Goal: Task Accomplishment & Management: Use online tool/utility

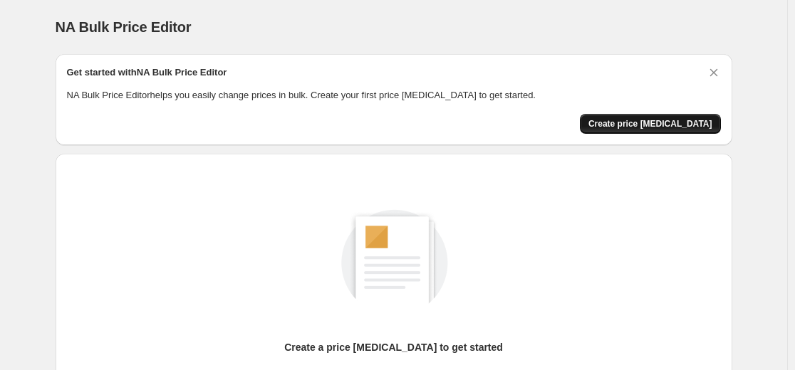
click at [659, 125] on span "Create price [MEDICAL_DATA]" at bounding box center [650, 123] width 124 height 11
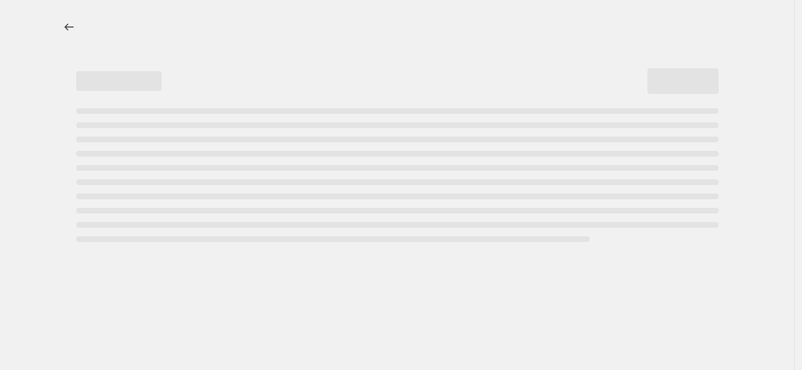
select select "percentage"
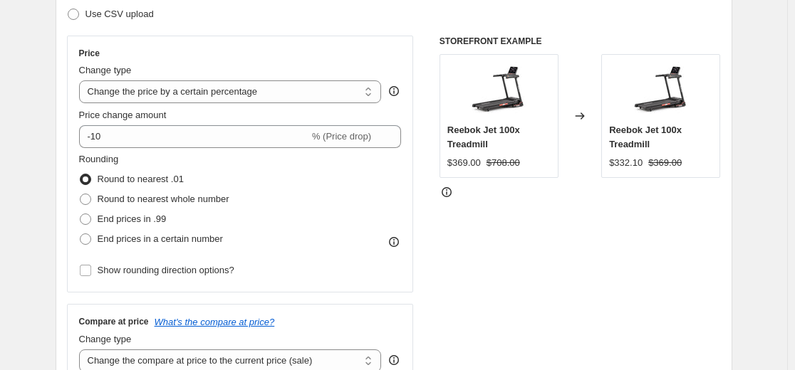
scroll to position [227, 0]
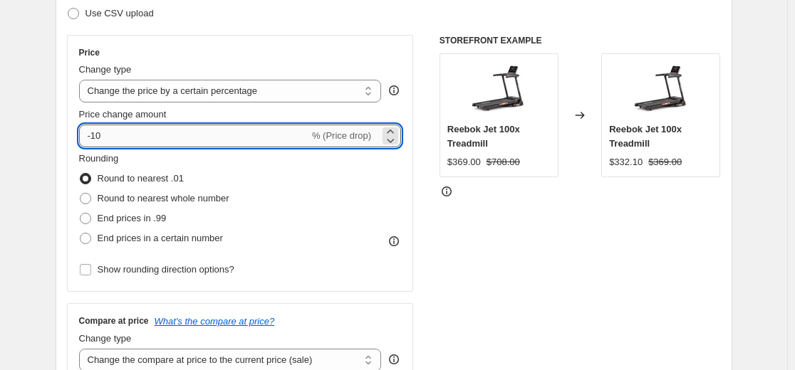
click at [152, 138] on input "-10" at bounding box center [194, 136] width 230 height 23
type input "-1"
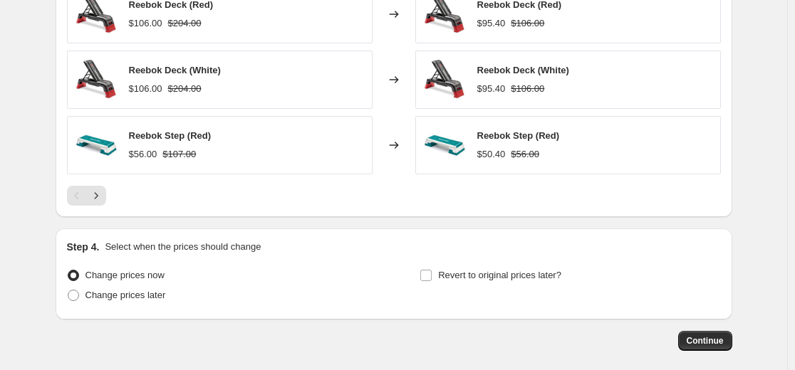
scroll to position [986, 0]
type input "-45"
click at [704, 346] on span "Continue" at bounding box center [705, 340] width 37 height 11
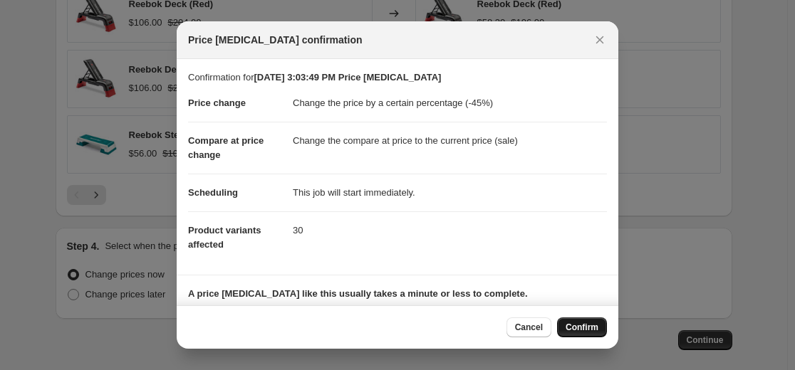
click at [568, 327] on span "Confirm" at bounding box center [581, 327] width 33 height 11
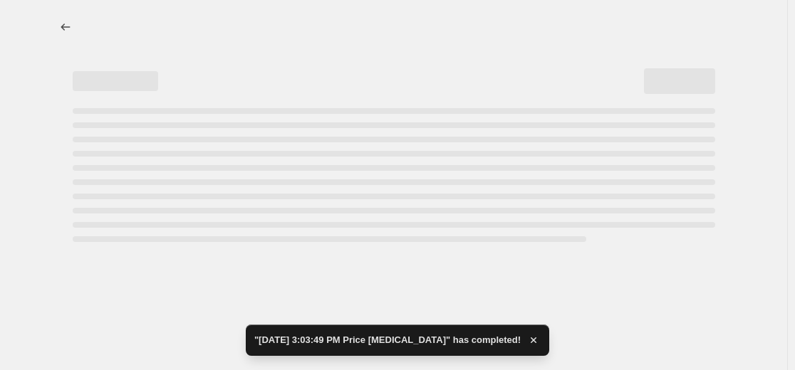
select select "percentage"
